Goal: Transaction & Acquisition: Purchase product/service

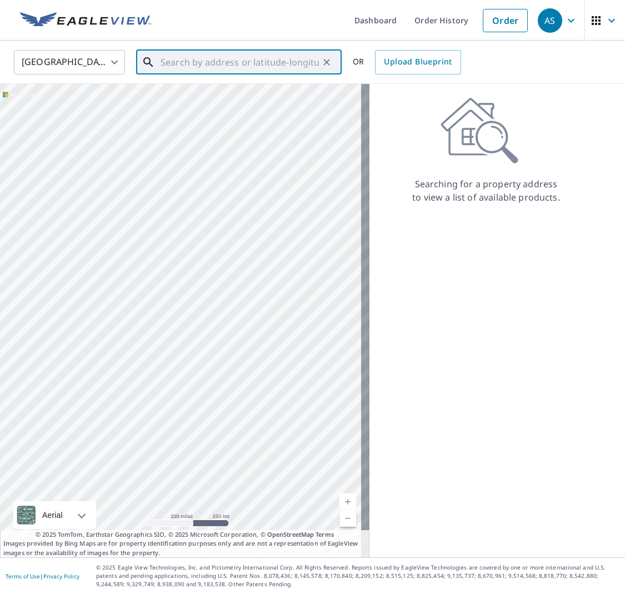
click at [226, 64] on input "text" at bounding box center [240, 62] width 158 height 31
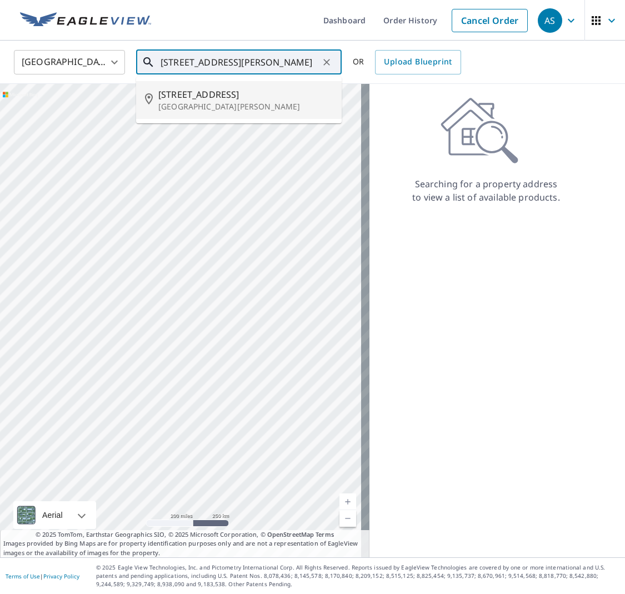
click at [206, 107] on p "[GEOGRAPHIC_DATA][PERSON_NAME]" at bounding box center [245, 106] width 174 height 11
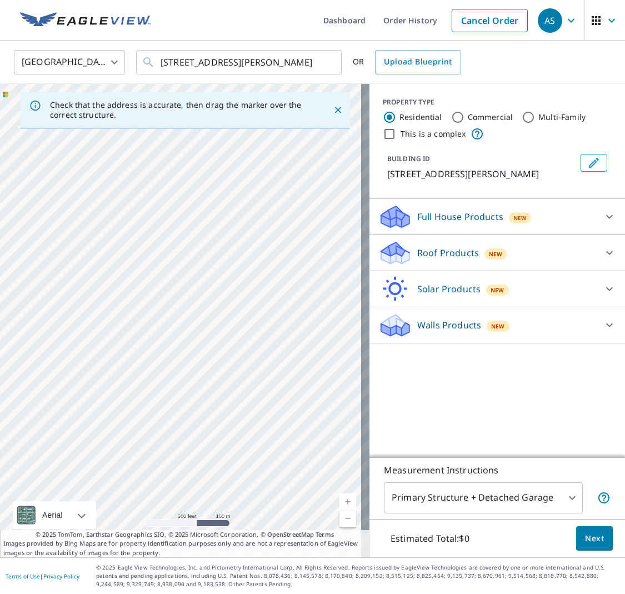
drag, startPoint x: 71, startPoint y: 337, endPoint x: 330, endPoint y: 265, distance: 269.6
click at [330, 265] on div "[STREET_ADDRESS][PERSON_NAME]" at bounding box center [184, 320] width 369 height 473
click at [176, 61] on input "[STREET_ADDRESS][PERSON_NAME]" at bounding box center [240, 62] width 158 height 31
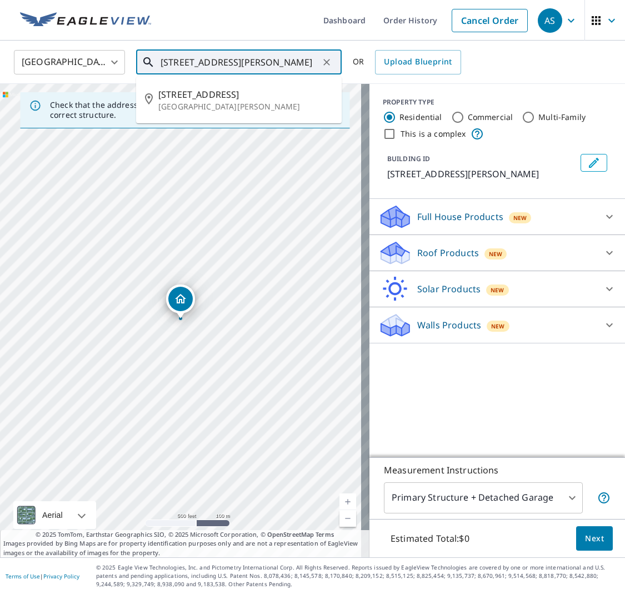
type input "[STREET_ADDRESS][PERSON_NAME]"
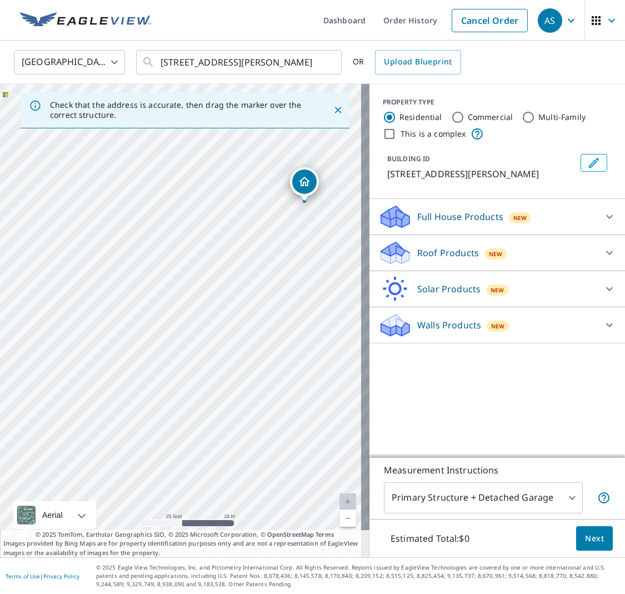
drag, startPoint x: 230, startPoint y: 231, endPoint x: 304, endPoint y: 183, distance: 88.7
click at [437, 252] on p "Roof Products" at bounding box center [448, 252] width 62 height 13
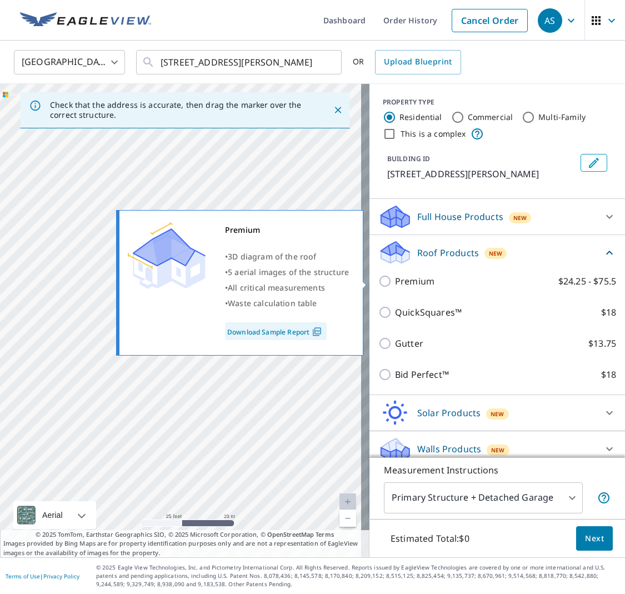
click at [378, 279] on input "Premium $24.25 - $75.5" at bounding box center [386, 280] width 17 height 13
checkbox input "true"
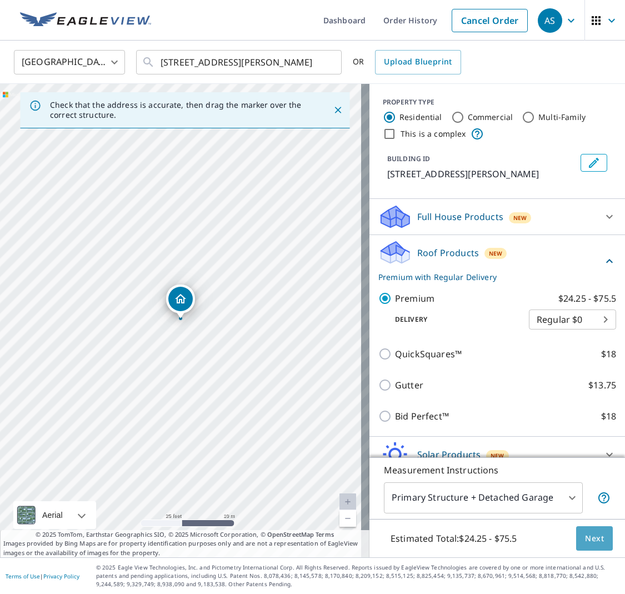
click at [586, 538] on span "Next" at bounding box center [594, 539] width 19 height 14
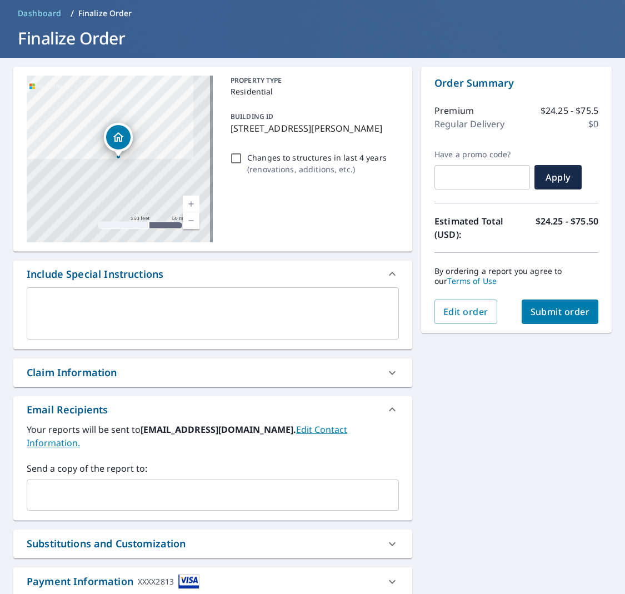
scroll to position [48, 0]
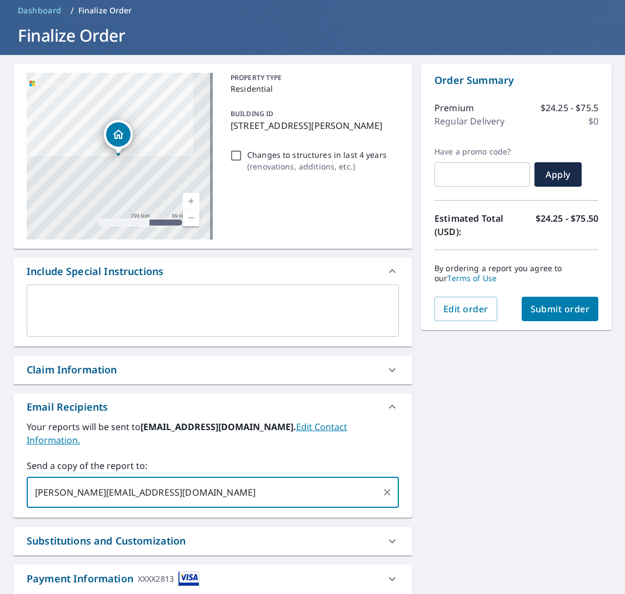
type input "[PERSON_NAME][EMAIL_ADDRESS][DOMAIN_NAME]"
click at [280, 533] on div "Substitutions and Customization" at bounding box center [203, 540] width 352 height 15
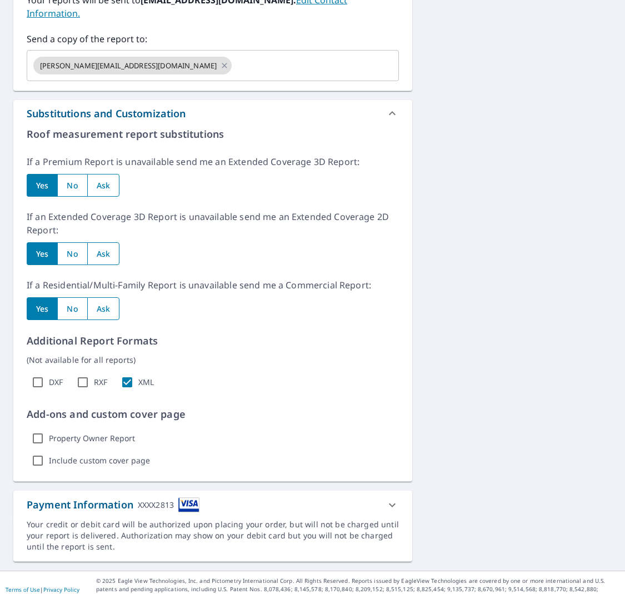
scroll to position [0, 0]
click at [389, 498] on icon at bounding box center [391, 504] width 13 height 13
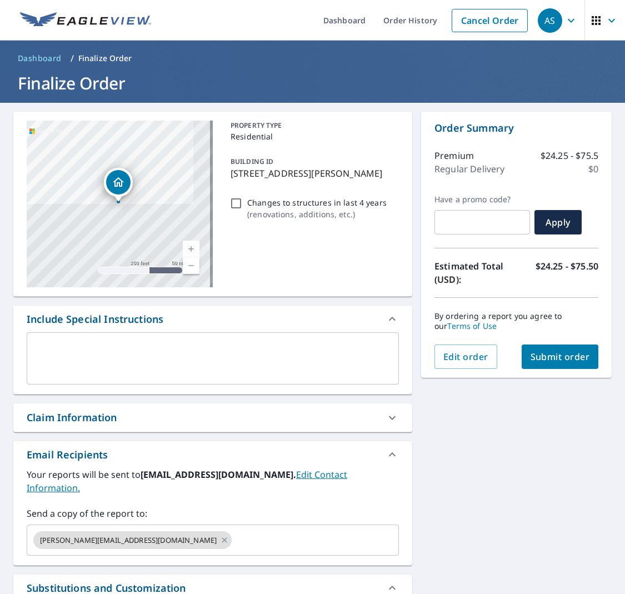
click at [545, 358] on span "Submit order" at bounding box center [559, 356] width 59 height 12
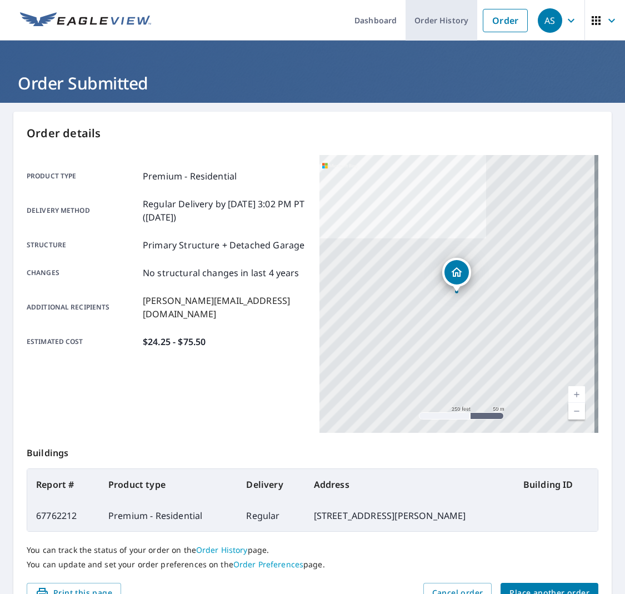
click at [447, 16] on link "Order History" at bounding box center [441, 20] width 72 height 41
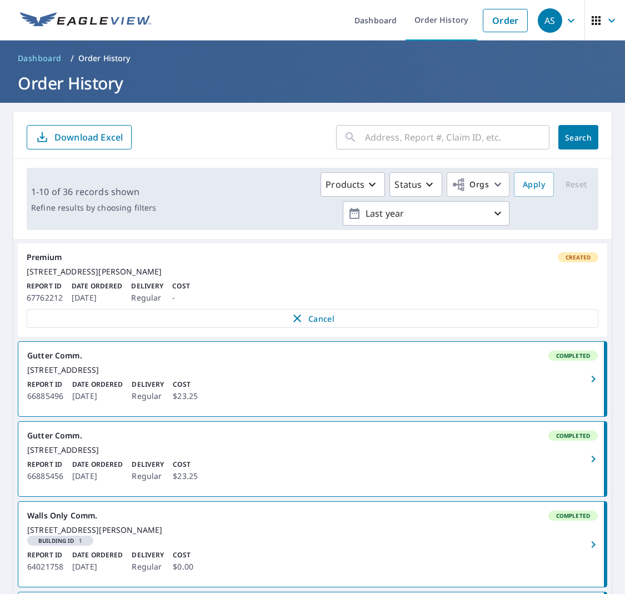
click at [587, 385] on icon "button" at bounding box center [593, 378] width 13 height 13
